Goal: Complete application form: Complete application form

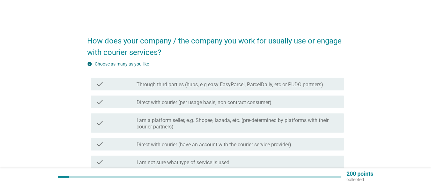
scroll to position [17, 0]
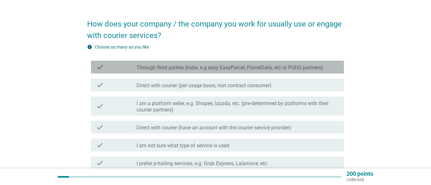
click at [165, 69] on label "Through third parties (hubs, e.g easy EasyParcel, ParcelDaily, etc or PUDO part…" at bounding box center [229, 67] width 186 height 6
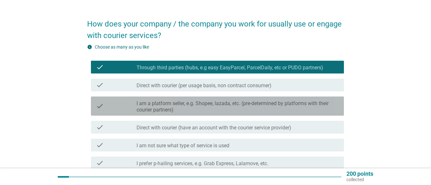
click at [183, 103] on label "I am a platform seller, e.g. Shopee, lazada, etc. (pre-determined by platforms …" at bounding box center [237, 106] width 202 height 13
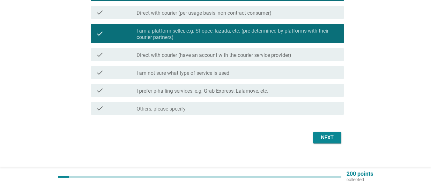
scroll to position [90, 0]
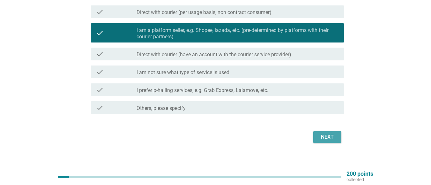
click at [330, 135] on div "Next" at bounding box center [327, 137] width 18 height 8
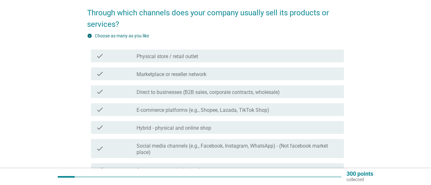
scroll to position [42, 0]
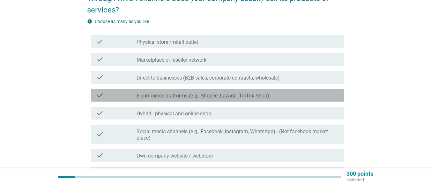
click at [226, 96] on label "E-commerce platforms (e.g., Shopee, Lazada, TikTok Shop)" at bounding box center [202, 95] width 133 height 6
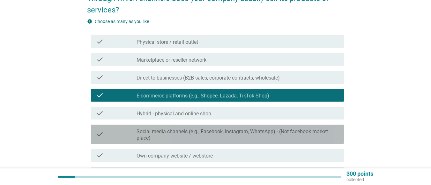
click at [210, 127] on div "check_box_outline_blank Social media channels (e.g., Facebook, Instagram, Whats…" at bounding box center [237, 134] width 202 height 14
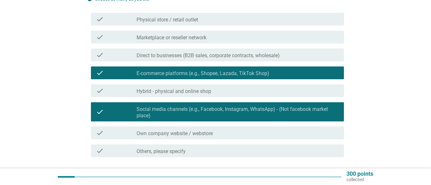
scroll to position [85, 0]
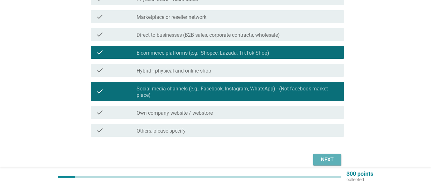
click at [328, 160] on div "Next" at bounding box center [327, 160] width 18 height 8
click at [328, 160] on div "Next" at bounding box center [215, 159] width 257 height 15
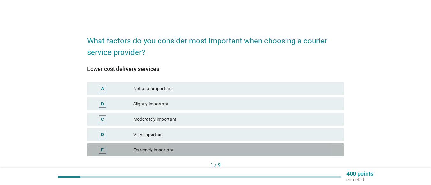
click at [104, 148] on div "E" at bounding box center [102, 150] width 8 height 8
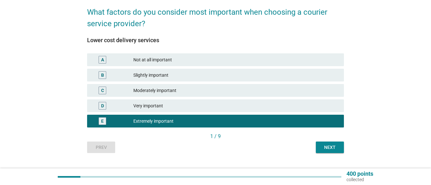
scroll to position [42, 0]
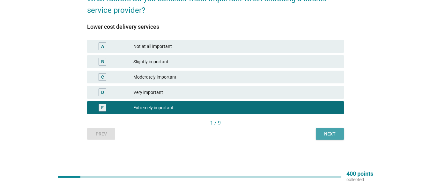
click at [330, 131] on div "Next" at bounding box center [330, 133] width 18 height 7
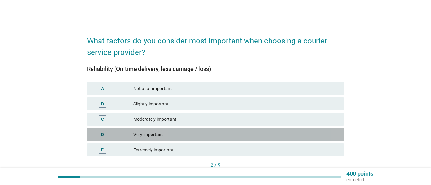
click at [165, 132] on div "Very important" at bounding box center [235, 134] width 205 height 8
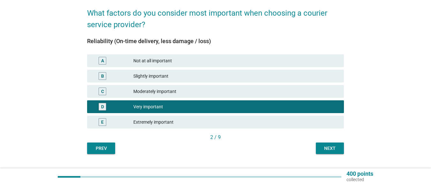
scroll to position [42, 0]
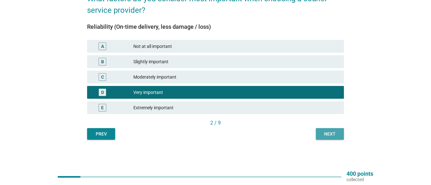
click at [338, 128] on button "Next" at bounding box center [330, 133] width 28 height 11
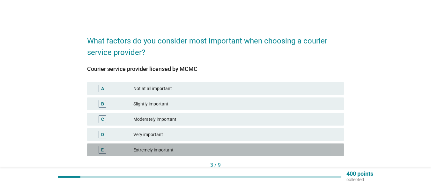
click at [104, 146] on div "E" at bounding box center [102, 149] width 3 height 7
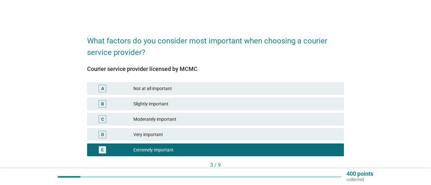
scroll to position [42, 0]
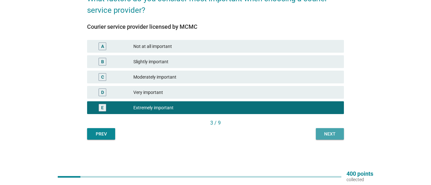
click at [326, 136] on div "Next" at bounding box center [330, 133] width 18 height 7
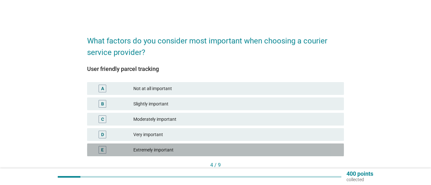
click at [104, 147] on div "E" at bounding box center [102, 150] width 8 height 8
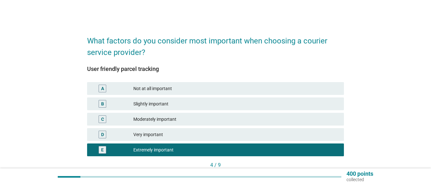
scroll to position [42, 0]
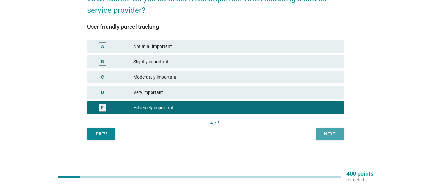
click at [331, 131] on div "Next" at bounding box center [330, 133] width 18 height 7
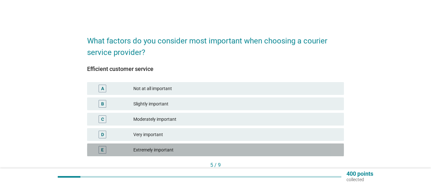
click at [259, 149] on div "Extremely important" at bounding box center [235, 150] width 205 height 8
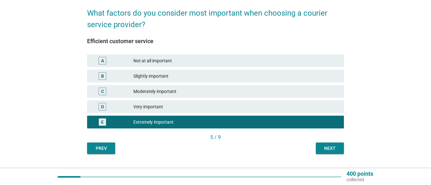
scroll to position [42, 0]
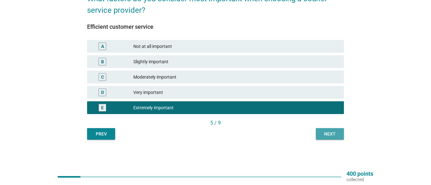
click at [328, 131] on div "Next" at bounding box center [330, 133] width 18 height 7
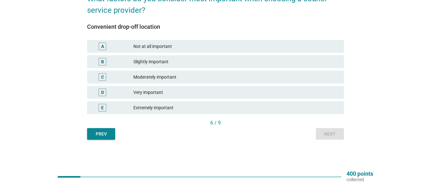
scroll to position [0, 0]
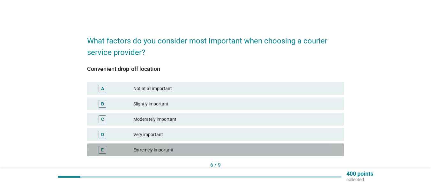
click at [258, 146] on div "Extremely important" at bounding box center [235, 150] width 205 height 8
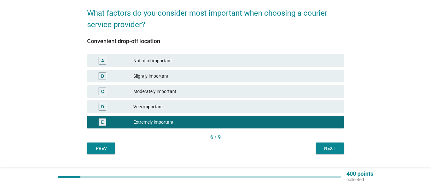
scroll to position [42, 0]
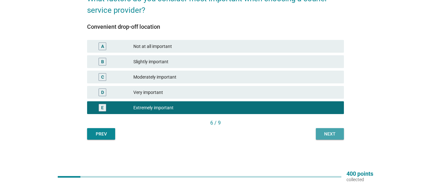
click at [329, 131] on div "Next" at bounding box center [330, 133] width 18 height 7
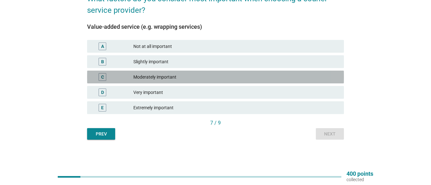
click at [274, 76] on div "Moderately important" at bounding box center [235, 77] width 205 height 8
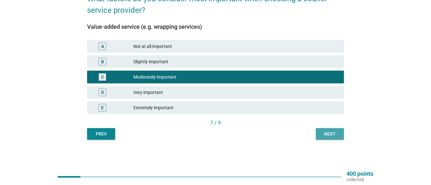
click at [327, 131] on div "Next" at bounding box center [330, 133] width 18 height 7
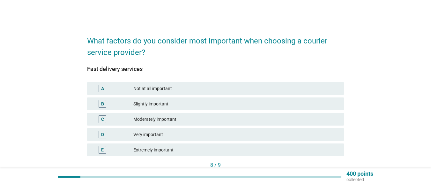
click at [231, 150] on div "Extremely important" at bounding box center [235, 150] width 205 height 8
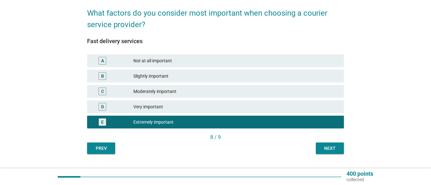
scroll to position [42, 0]
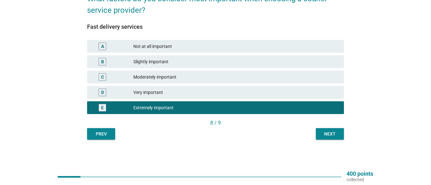
click at [328, 131] on div "Next" at bounding box center [330, 133] width 18 height 7
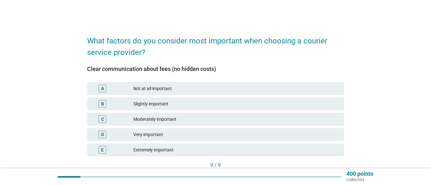
click at [156, 135] on div "Very important" at bounding box center [235, 134] width 205 height 8
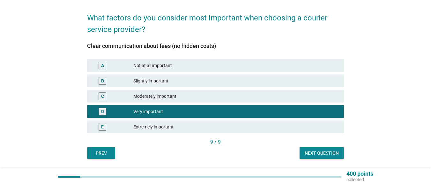
scroll to position [42, 0]
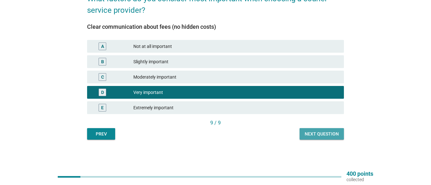
click at [323, 133] on div "Next question" at bounding box center [321, 133] width 34 height 7
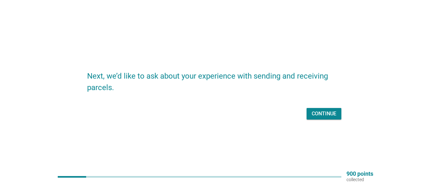
click at [328, 115] on div "Continue" at bounding box center [323, 114] width 25 height 8
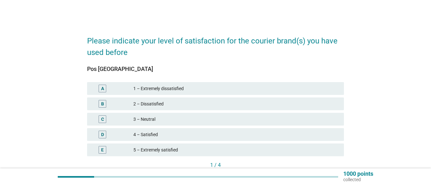
click at [169, 131] on div "4 – Satisfied" at bounding box center [235, 134] width 205 height 8
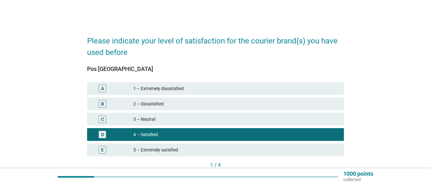
scroll to position [42, 0]
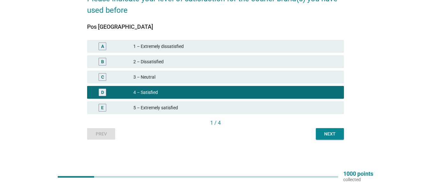
click at [319, 135] on button "Next" at bounding box center [330, 133] width 28 height 11
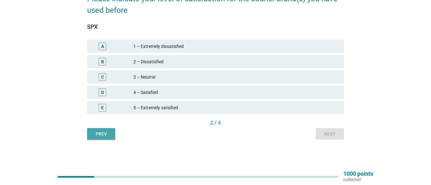
click at [102, 131] on div "Prev" at bounding box center [101, 133] width 18 height 7
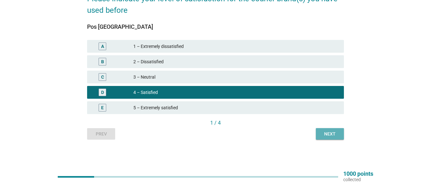
click at [327, 135] on div "Next" at bounding box center [330, 133] width 18 height 7
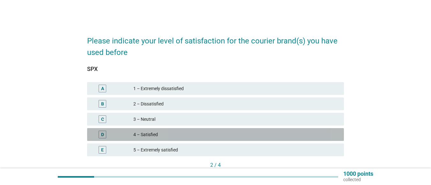
click at [162, 133] on div "4 – Satisfied" at bounding box center [235, 134] width 205 height 8
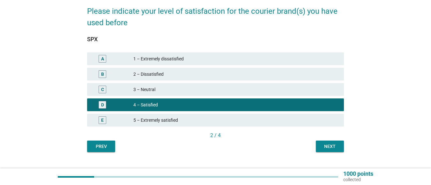
scroll to position [42, 0]
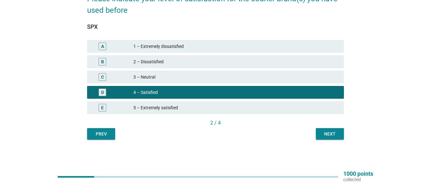
click at [330, 135] on div "Next" at bounding box center [330, 133] width 18 height 7
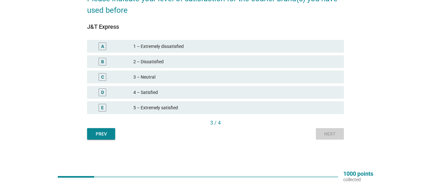
scroll to position [0, 0]
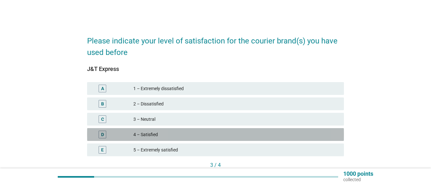
click at [254, 137] on div "4 – Satisfied" at bounding box center [235, 134] width 205 height 8
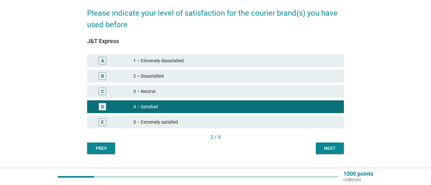
scroll to position [42, 0]
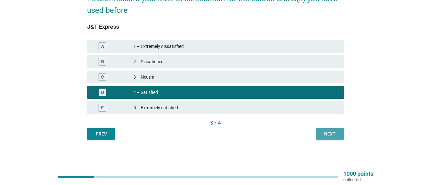
click at [327, 132] on div "Next" at bounding box center [330, 133] width 18 height 7
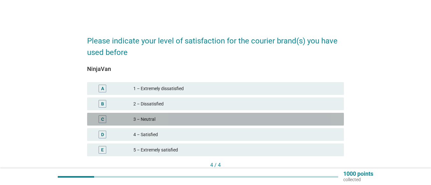
click at [253, 120] on div "3 – Neutral" at bounding box center [235, 119] width 205 height 8
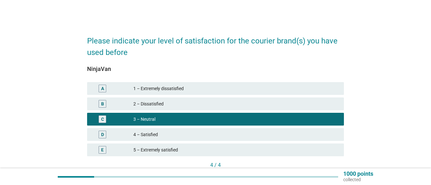
scroll to position [42, 0]
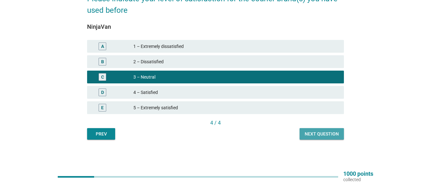
click at [318, 133] on div "Next question" at bounding box center [321, 133] width 34 height 7
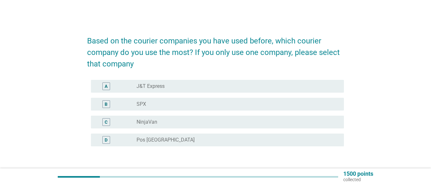
click at [244, 76] on form "Based on the courier companies you have used before, which courier company do y…" at bounding box center [215, 107] width 257 height 156
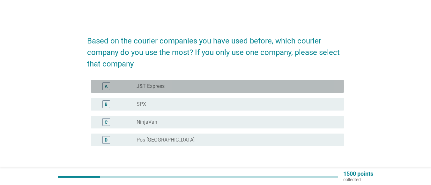
click at [247, 81] on div "A radio_button_unchecked J&T Express" at bounding box center [217, 86] width 253 height 13
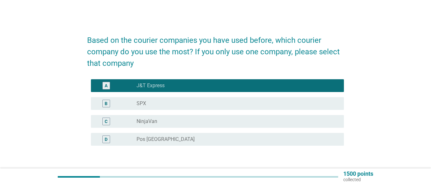
scroll to position [45, 0]
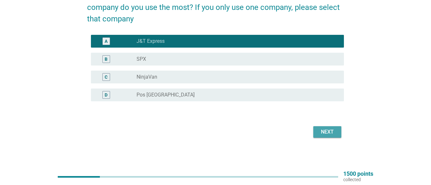
click at [333, 129] on div "Next" at bounding box center [327, 132] width 18 height 8
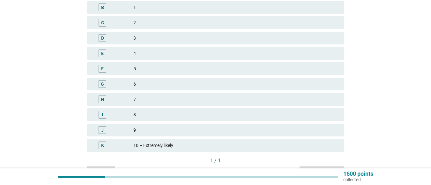
scroll to position [85, 0]
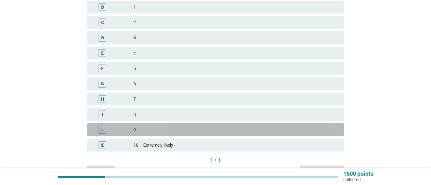
click at [204, 133] on div "J 9" at bounding box center [215, 129] width 257 height 13
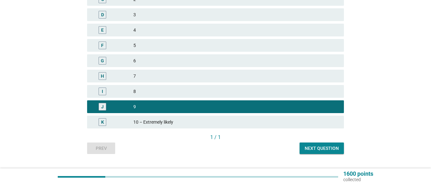
scroll to position [122, 0]
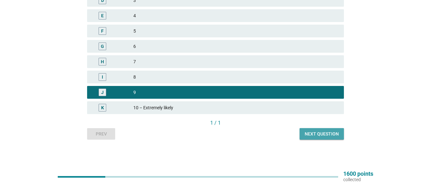
click at [315, 132] on div "Next question" at bounding box center [321, 133] width 34 height 7
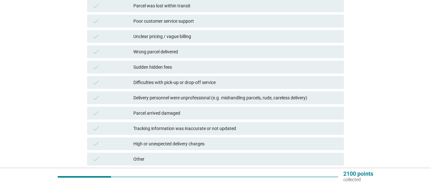
scroll to position [127, 0]
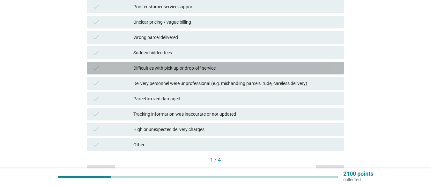
click at [239, 69] on div "Difficulties with pick-up or drop-off service" at bounding box center [235, 68] width 205 height 8
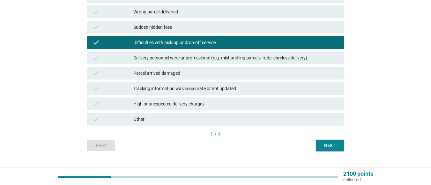
scroll to position [164, 0]
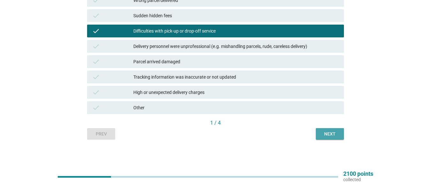
click at [338, 133] on div "Next" at bounding box center [330, 133] width 18 height 7
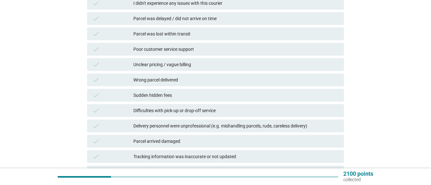
scroll to position [42, 0]
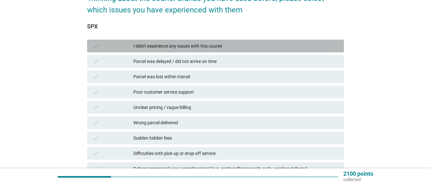
click at [331, 49] on div "I didn't experience any issues with this courier" at bounding box center [235, 46] width 205 height 8
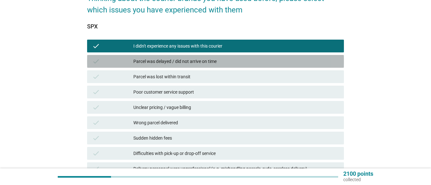
click at [330, 60] on div "Parcel was delayed / did not arrive on time" at bounding box center [235, 61] width 205 height 8
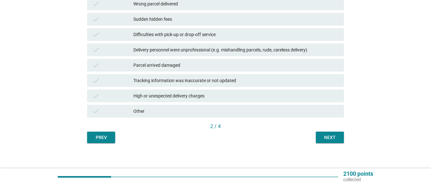
scroll to position [164, 0]
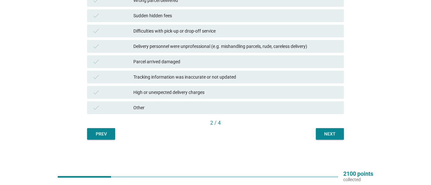
click at [331, 127] on div "2 / 4" at bounding box center [215, 123] width 257 height 9
click at [333, 130] on div "Next" at bounding box center [330, 133] width 18 height 7
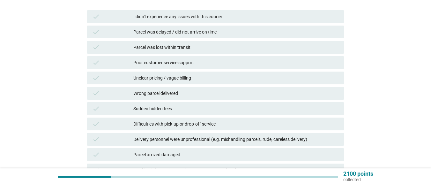
scroll to position [85, 0]
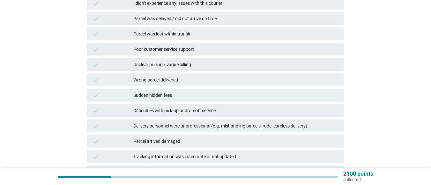
click at [209, 4] on div "I didn't experience any issues with this courier" at bounding box center [235, 3] width 205 height 8
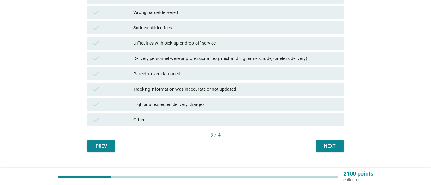
scroll to position [164, 0]
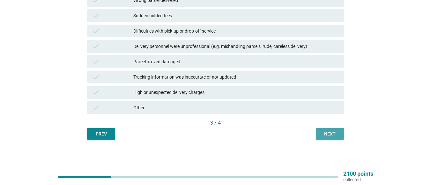
click at [330, 134] on div "Next" at bounding box center [330, 133] width 18 height 7
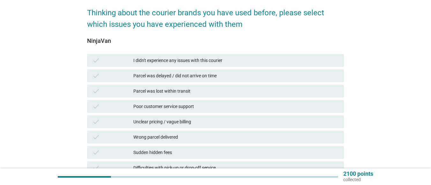
scroll to position [42, 0]
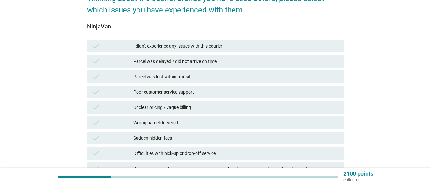
click at [240, 62] on div "Parcel was delayed / did not arrive on time" at bounding box center [235, 61] width 205 height 8
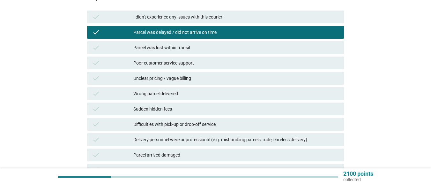
scroll to position [127, 0]
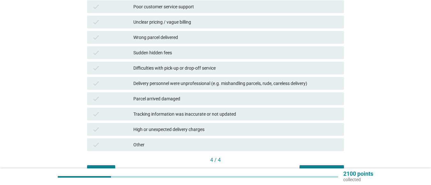
click at [292, 64] on div "check Difficulties with pick-up or drop-off service" at bounding box center [215, 68] width 257 height 13
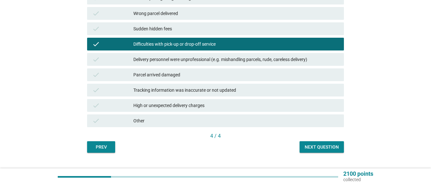
scroll to position [164, 0]
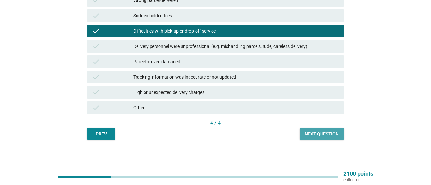
click at [326, 134] on div "Next question" at bounding box center [321, 133] width 34 height 7
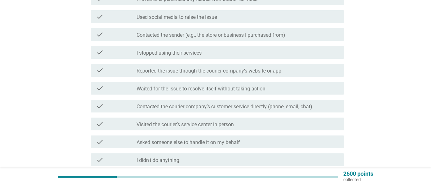
scroll to position [42, 0]
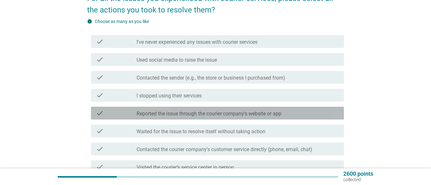
click at [235, 114] on label "Reported the issue through the courier company’s website or app" at bounding box center [208, 113] width 145 height 6
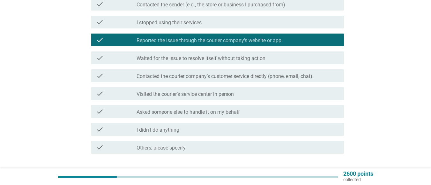
scroll to position [127, 0]
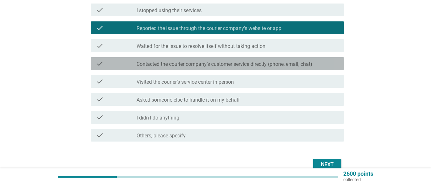
click at [324, 61] on div "check_box_outline_blank Contacted the courier company’s customer service direct…" at bounding box center [237, 64] width 202 height 8
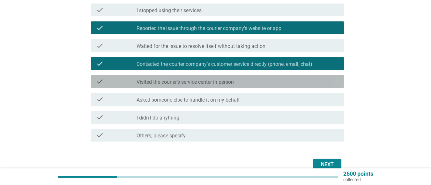
click at [322, 80] on div "check_box_outline_blank Visited the courier’s service center in person" at bounding box center [237, 81] width 202 height 8
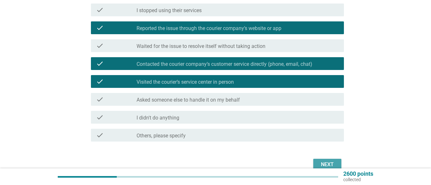
click at [323, 159] on button "Next" at bounding box center [327, 163] width 28 height 11
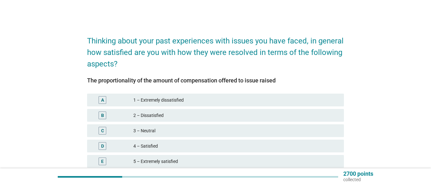
scroll to position [42, 0]
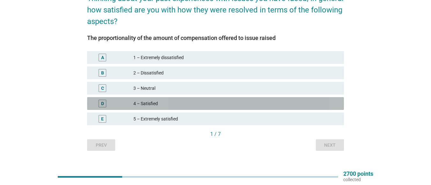
click at [162, 100] on div "4 – Satisfied" at bounding box center [235, 103] width 205 height 8
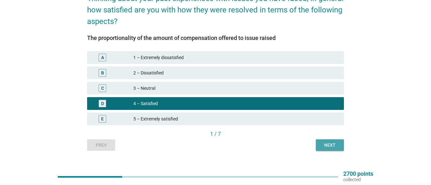
click at [318, 145] on button "Next" at bounding box center [330, 144] width 28 height 11
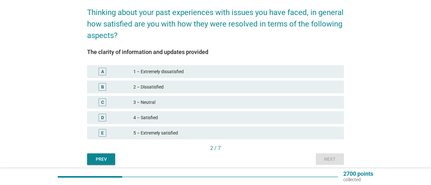
scroll to position [43, 0]
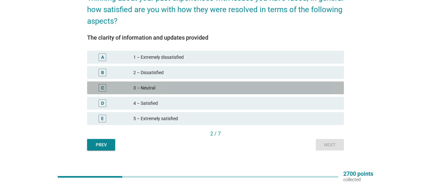
click at [236, 85] on div "3 – Neutral" at bounding box center [235, 88] width 205 height 8
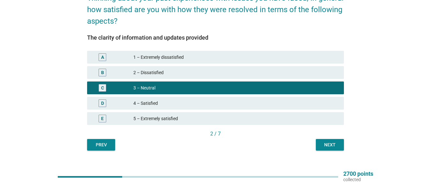
click at [332, 146] on div "Next" at bounding box center [330, 144] width 18 height 7
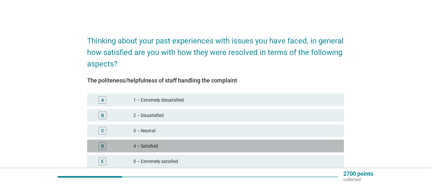
click at [212, 146] on div "4 – Satisfied" at bounding box center [235, 146] width 205 height 8
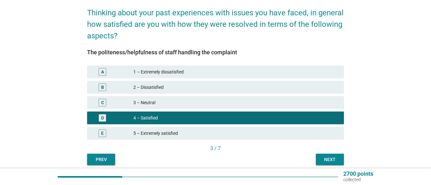
scroll to position [42, 0]
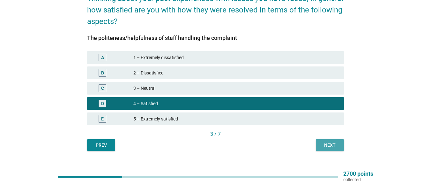
click at [325, 146] on div "Next" at bounding box center [330, 145] width 18 height 7
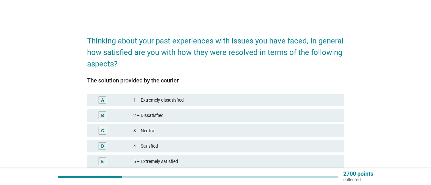
scroll to position [43, 0]
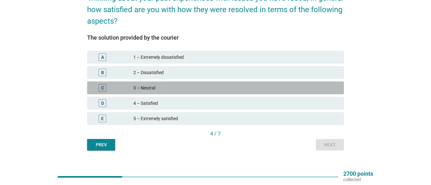
click at [285, 87] on div "3 – Neutral" at bounding box center [235, 88] width 205 height 8
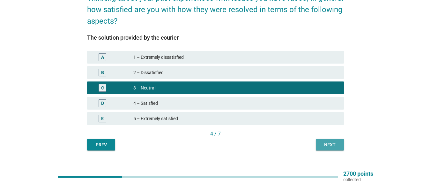
click at [328, 145] on div "Next" at bounding box center [330, 144] width 18 height 7
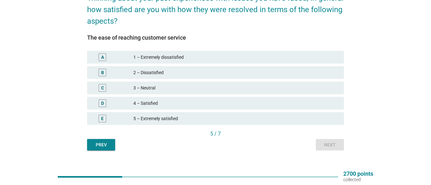
scroll to position [0, 0]
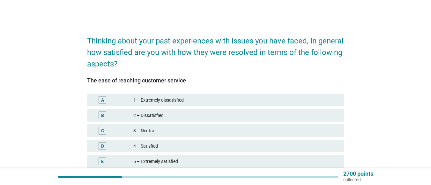
click at [259, 142] on div "4 – Satisfied" at bounding box center [235, 146] width 205 height 8
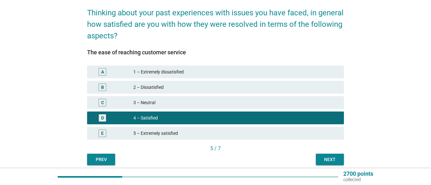
scroll to position [42, 0]
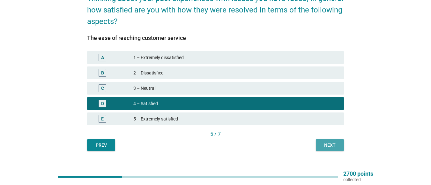
click at [321, 148] on div "Next" at bounding box center [330, 145] width 18 height 7
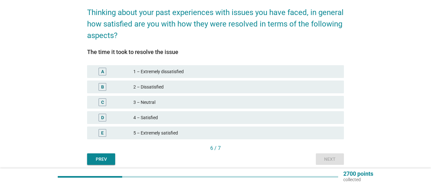
scroll to position [43, 0]
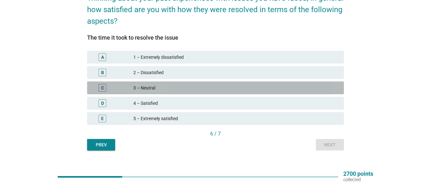
click at [285, 85] on div "3 – Neutral" at bounding box center [235, 88] width 205 height 8
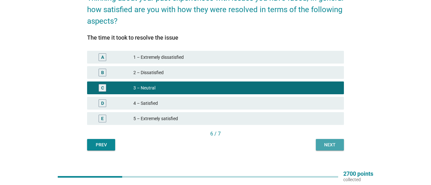
click at [334, 142] on div "Next" at bounding box center [330, 144] width 18 height 7
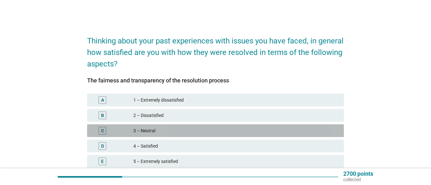
click at [312, 130] on div "3 – Neutral" at bounding box center [235, 131] width 205 height 8
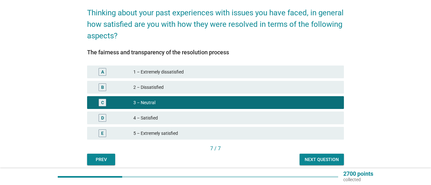
scroll to position [42, 0]
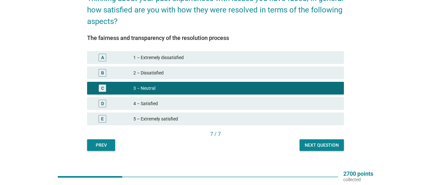
click at [315, 144] on div "Next question" at bounding box center [321, 145] width 34 height 7
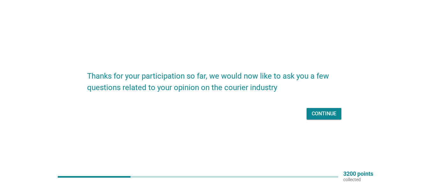
click at [330, 115] on div "Continue" at bounding box center [323, 114] width 25 height 8
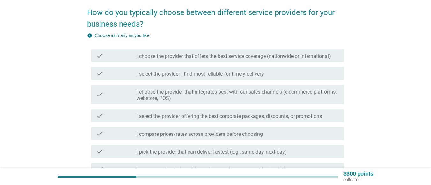
scroll to position [43, 0]
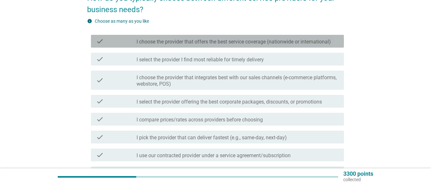
click at [302, 41] on label "I choose the provider that offers the best service coverage (nationwide or inte…" at bounding box center [233, 42] width 194 height 6
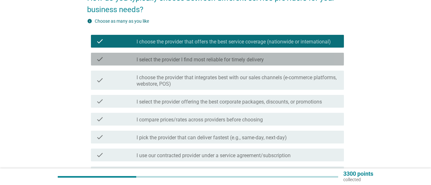
click at [306, 60] on div "check_box_outline_blank I select the provider I find most reliable for timely d…" at bounding box center [237, 59] width 202 height 8
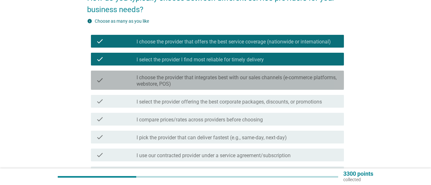
click at [309, 81] on label "I choose the provider that integrates best with our sales channels (e-commerce …" at bounding box center [237, 80] width 202 height 13
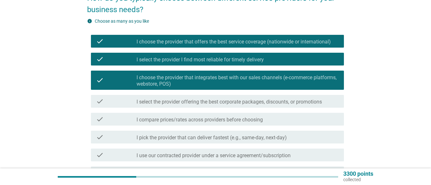
scroll to position [85, 0]
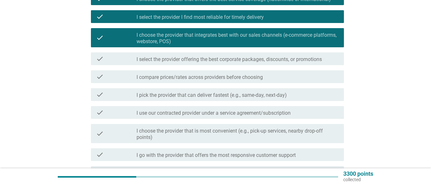
click at [322, 76] on div "check_box_outline_blank I compare prices/rates across providers before choosing" at bounding box center [237, 77] width 202 height 8
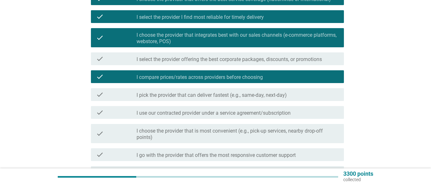
click at [312, 91] on div "check_box_outline_blank I pick the provider that can deliver fastest (e.g., sam…" at bounding box center [237, 95] width 202 height 8
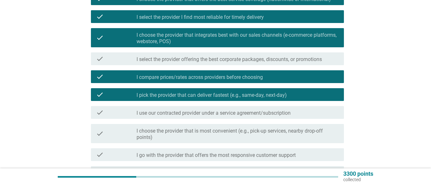
scroll to position [127, 0]
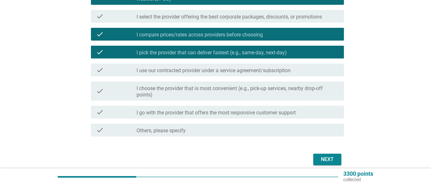
click at [311, 91] on label "I choose the provider that is most convenient (e.g., pick-up services, nearby d…" at bounding box center [237, 91] width 202 height 13
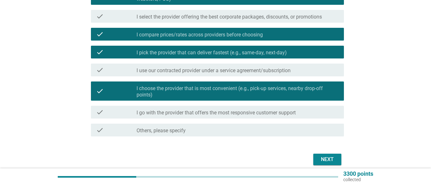
click at [328, 164] on button "Next" at bounding box center [327, 158] width 28 height 11
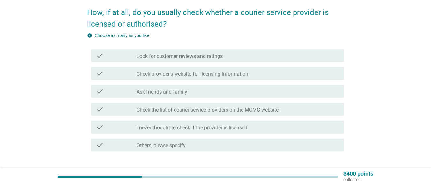
scroll to position [43, 0]
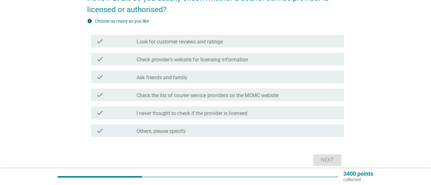
click at [219, 40] on label "Look for customer reviews and ratings" at bounding box center [179, 42] width 86 height 6
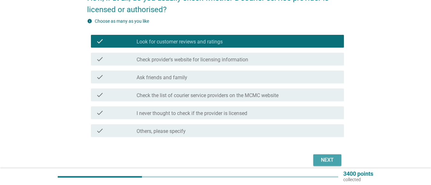
click at [333, 156] on div "Next" at bounding box center [327, 160] width 18 height 8
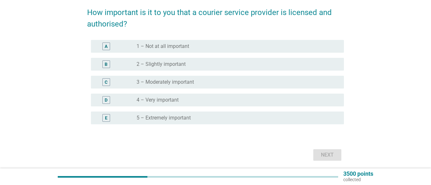
scroll to position [42, 0]
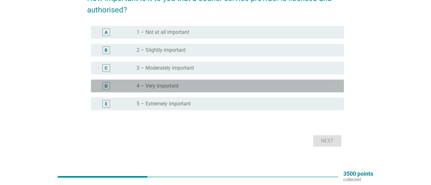
click at [158, 88] on label "4 – Very important" at bounding box center [157, 86] width 42 height 6
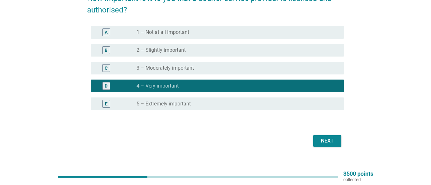
click at [321, 140] on div "Next" at bounding box center [327, 141] width 18 height 8
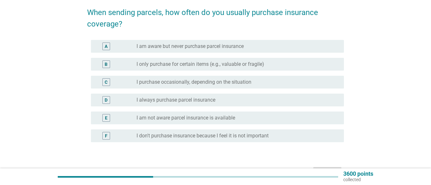
scroll to position [43, 0]
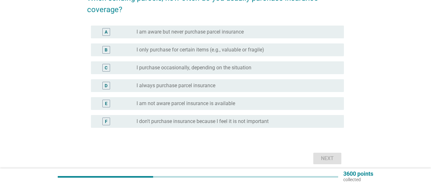
click at [251, 33] on div "radio_button_unchecked I am aware but never purchase parcel insurance" at bounding box center [234, 32] width 197 height 6
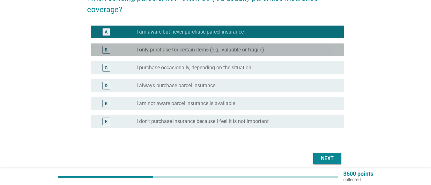
click at [264, 55] on div "B radio_button_unchecked I only purchase for certain items (e.g., valuable or f…" at bounding box center [217, 49] width 253 height 13
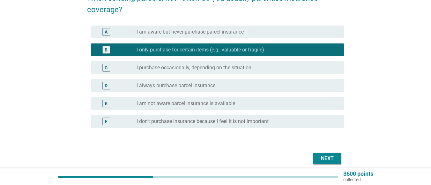
click at [329, 150] on form "When sending parcels, how often do you usually purchase insurance coverage? A r…" at bounding box center [215, 76] width 257 height 180
click at [330, 152] on div "Next" at bounding box center [215, 157] width 257 height 15
click at [330, 157] on div "Next" at bounding box center [327, 158] width 18 height 8
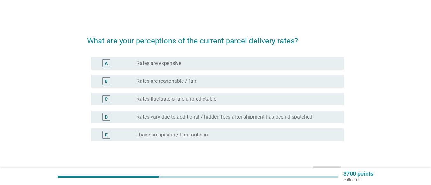
click at [184, 85] on div "B radio_button_unchecked Rates are reasonable / fair" at bounding box center [217, 81] width 253 height 13
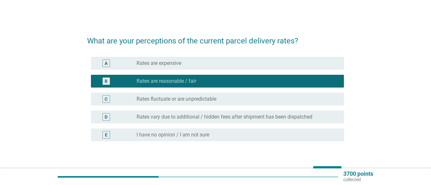
scroll to position [40, 0]
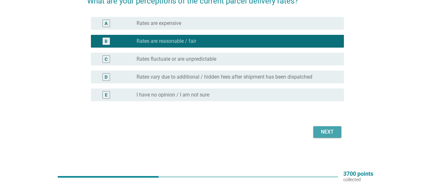
click at [321, 133] on div "Next" at bounding box center [327, 132] width 18 height 8
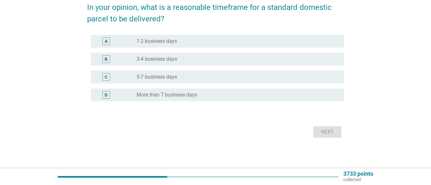
scroll to position [0, 0]
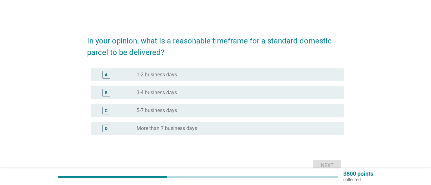
click at [174, 92] on label "3-4 business days" at bounding box center [156, 92] width 40 height 6
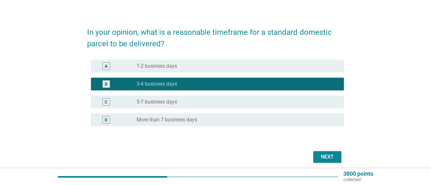
scroll to position [33, 0]
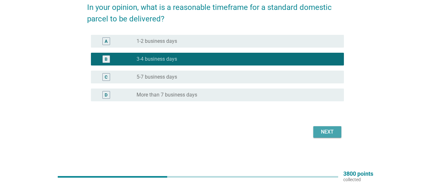
click at [331, 131] on div "Next" at bounding box center [327, 132] width 18 height 8
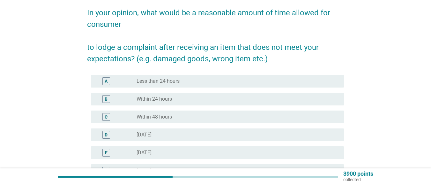
scroll to position [42, 0]
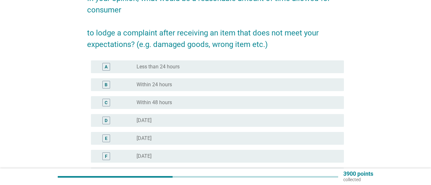
click at [178, 99] on div "radio_button_unchecked Within 48 hours" at bounding box center [234, 102] width 197 height 6
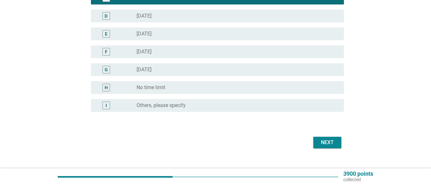
scroll to position [157, 0]
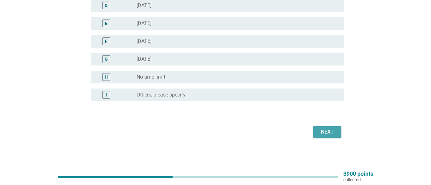
click at [328, 127] on button "Next" at bounding box center [327, 131] width 28 height 11
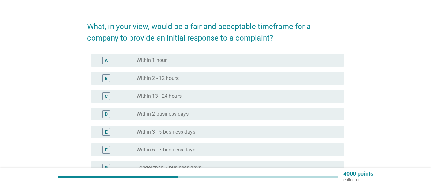
scroll to position [0, 0]
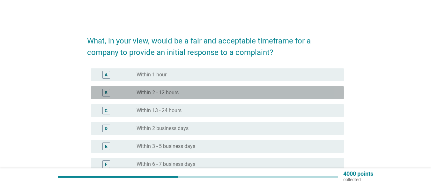
click at [206, 93] on div "radio_button_unchecked Within 2 - 12 hours" at bounding box center [234, 92] width 197 height 6
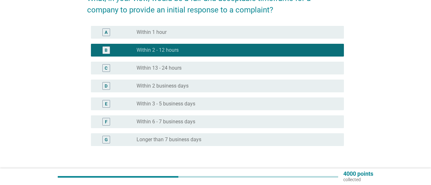
scroll to position [87, 0]
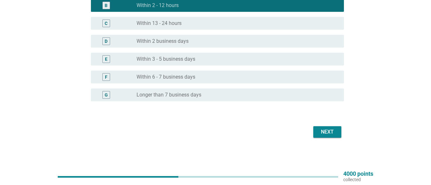
click at [335, 130] on div "Next" at bounding box center [327, 132] width 18 height 8
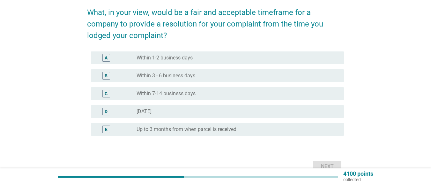
scroll to position [42, 0]
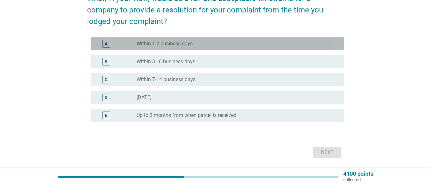
click at [190, 42] on label "Within 1-2 business days" at bounding box center [164, 43] width 56 height 6
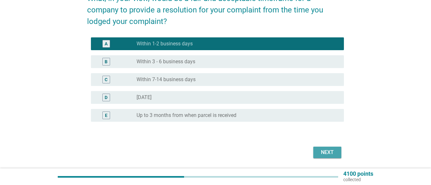
click at [325, 151] on div "Next" at bounding box center [327, 152] width 18 height 8
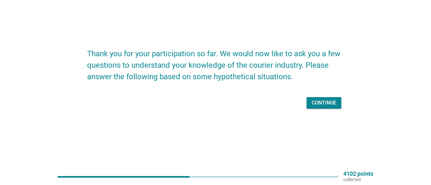
scroll to position [0, 0]
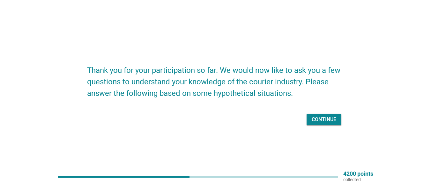
click at [329, 120] on div "Continue" at bounding box center [323, 119] width 25 height 8
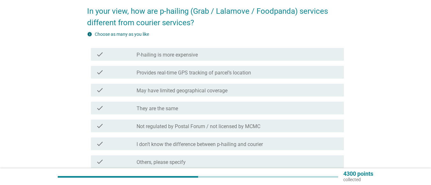
scroll to position [43, 0]
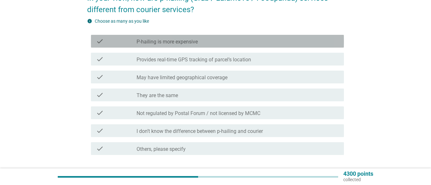
click at [181, 44] on label "P-hailing is more expensive" at bounding box center [166, 42] width 61 height 6
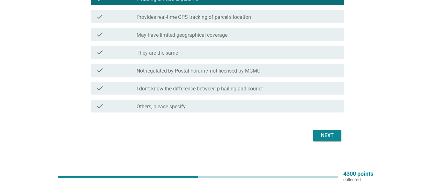
scroll to position [89, 0]
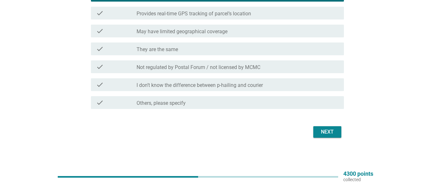
click at [331, 125] on div "Next" at bounding box center [215, 131] width 257 height 15
click at [335, 130] on div "Next" at bounding box center [327, 132] width 18 height 8
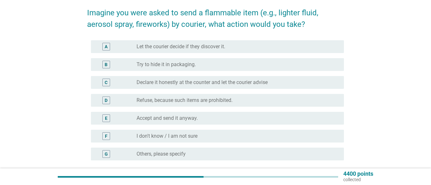
scroll to position [42, 0]
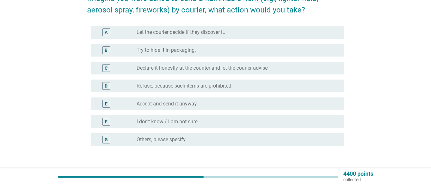
click at [227, 86] on label "Refuse, because such items are prohibited." at bounding box center [184, 86] width 96 height 6
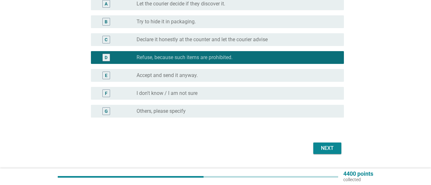
scroll to position [85, 0]
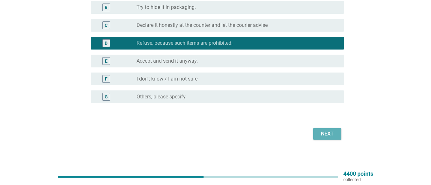
click at [334, 130] on div "Next" at bounding box center [327, 134] width 18 height 8
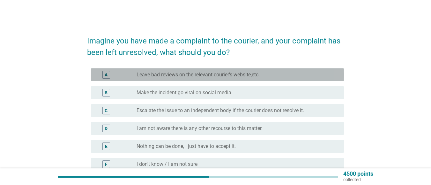
click at [269, 75] on div "radio_button_unchecked Leave bad reviews on the relevant courier's website,etc." at bounding box center [234, 74] width 197 height 6
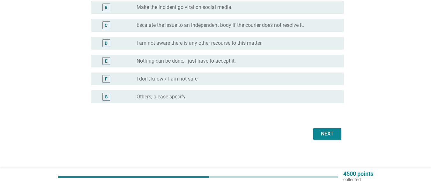
scroll to position [87, 0]
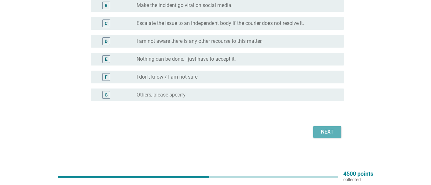
click at [334, 131] on div "Next" at bounding box center [327, 132] width 18 height 8
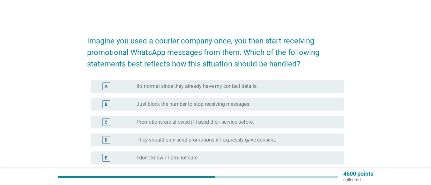
scroll to position [42, 0]
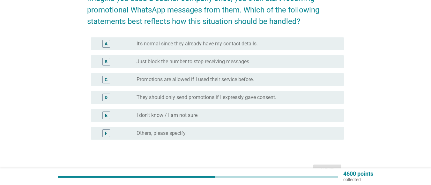
click at [231, 78] on label "Promotions are allowed if I used their service before." at bounding box center [194, 79] width 117 height 6
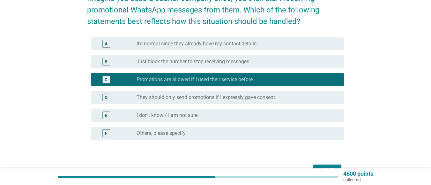
scroll to position [81, 0]
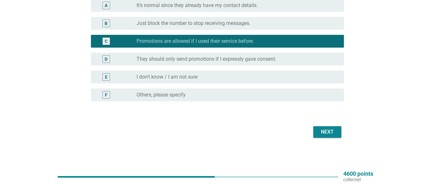
click at [330, 125] on div "Next" at bounding box center [215, 131] width 257 height 15
click at [330, 127] on button "Next" at bounding box center [327, 131] width 28 height 11
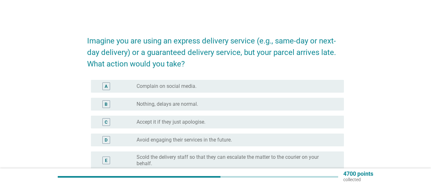
scroll to position [42, 0]
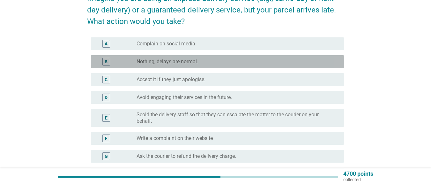
click at [269, 58] on div "radio_button_unchecked Nothing, delays are normal." at bounding box center [237, 62] width 202 height 8
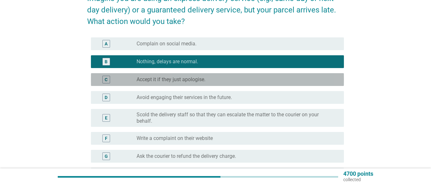
click at [314, 79] on div "radio_button_unchecked Accept it if they just apologise." at bounding box center [234, 79] width 197 height 6
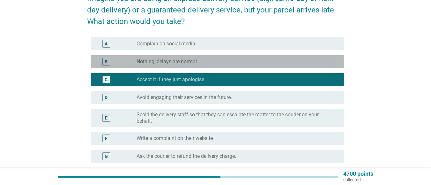
click at [329, 66] on div "B radio_button_unchecked Nothing, delays are normal." at bounding box center [217, 61] width 253 height 13
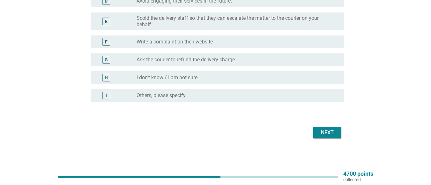
scroll to position [139, 0]
click at [321, 127] on button "Next" at bounding box center [327, 131] width 28 height 11
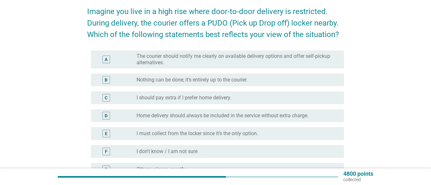
scroll to position [42, 0]
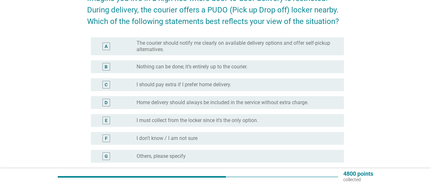
click at [235, 47] on label "The courier should notify me clearly on available delivery options and offer se…" at bounding box center [234, 46] width 197 height 13
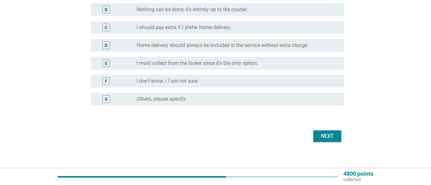
scroll to position [104, 0]
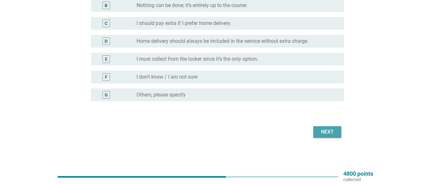
click at [327, 129] on div "Next" at bounding box center [327, 132] width 18 height 8
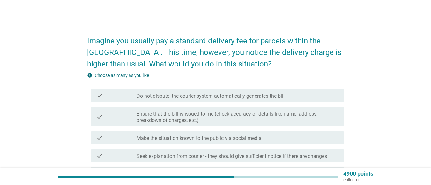
scroll to position [42, 0]
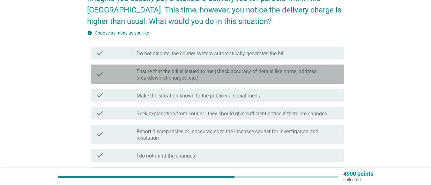
click at [265, 75] on label "Ensure that the bill is issued to me (check accuracy of details like name, addr…" at bounding box center [237, 74] width 202 height 13
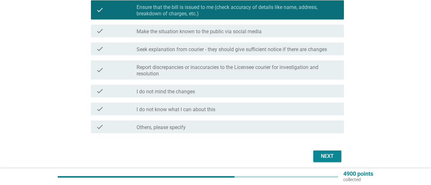
scroll to position [131, 0]
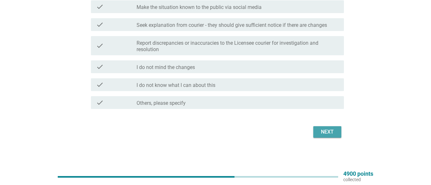
click at [327, 129] on div "Next" at bounding box center [327, 132] width 18 height 8
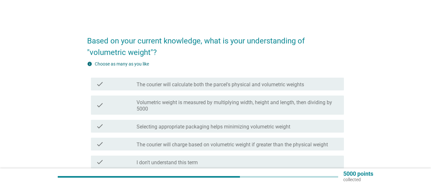
scroll to position [42, 0]
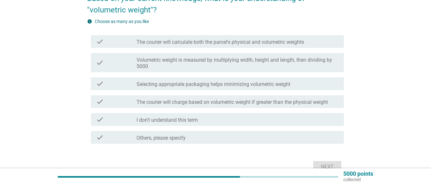
click at [205, 63] on label "Volumetric weight is measured by multiplying width, height and length, then div…" at bounding box center [237, 63] width 202 height 13
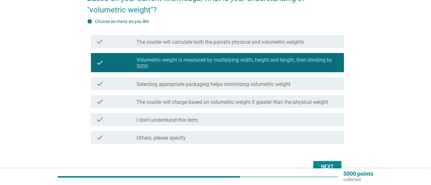
scroll to position [77, 0]
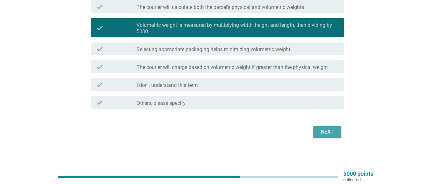
click at [326, 132] on div "Next" at bounding box center [327, 132] width 18 height 8
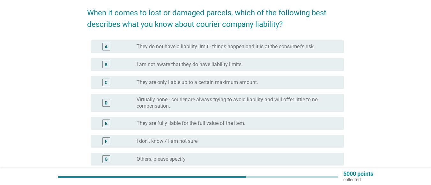
scroll to position [42, 0]
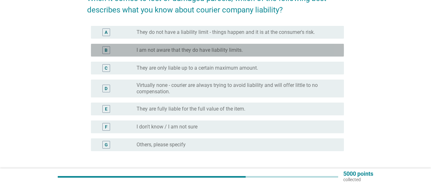
click at [260, 50] on div "radio_button_unchecked I am not aware that they do have liability limits." at bounding box center [234, 50] width 197 height 6
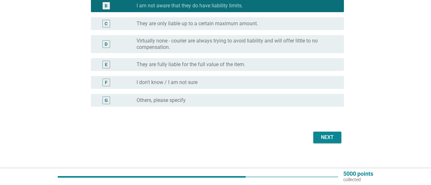
scroll to position [92, 0]
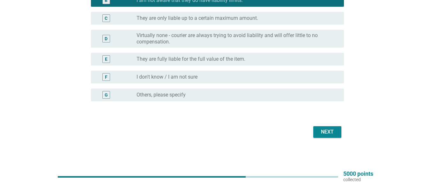
click at [325, 135] on button "Next" at bounding box center [327, 131] width 28 height 11
